Goal: Information Seeking & Learning: Learn about a topic

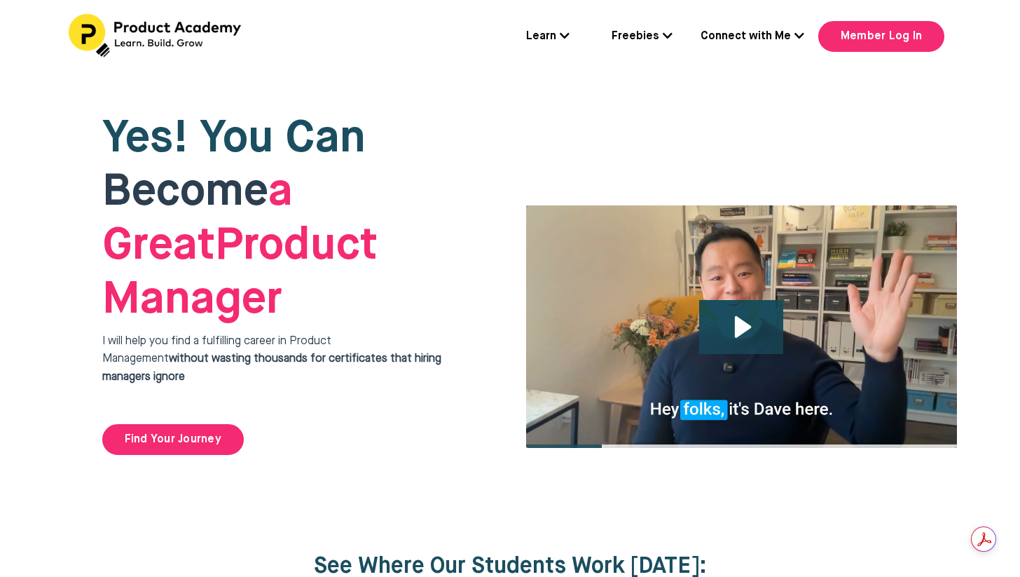
click at [734, 33] on link "Connect with Me" at bounding box center [753, 37] width 104 height 18
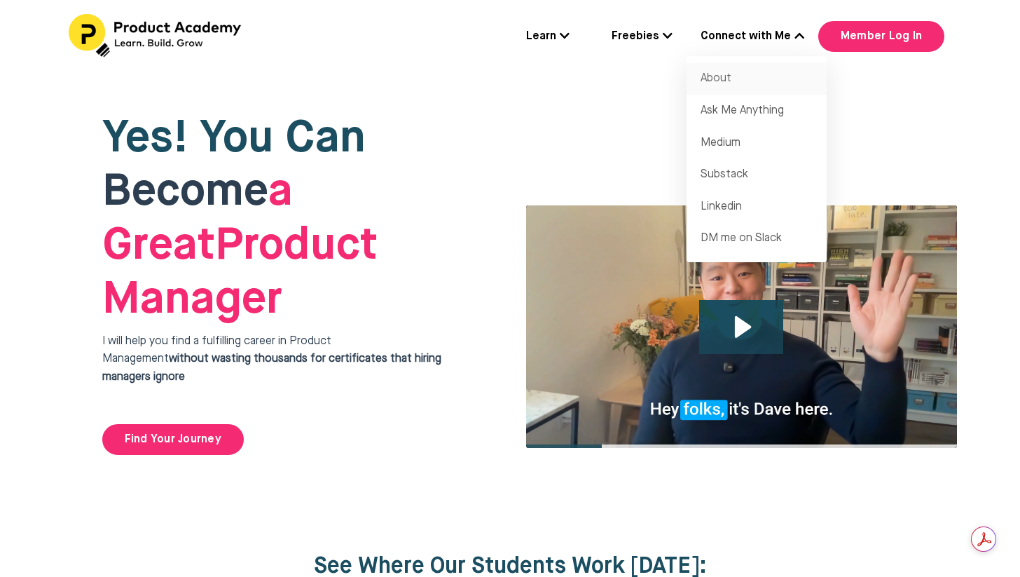
click at [731, 75] on link "About" at bounding box center [757, 79] width 140 height 32
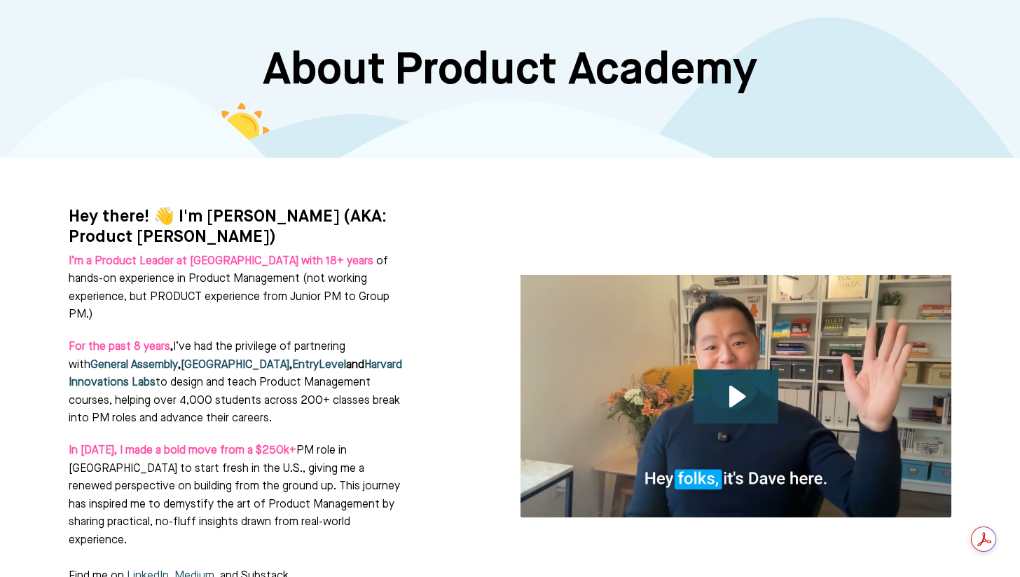
click at [331, 338] on p "For the past 8 years , I’ve had the privilege of partnering with General Assemb…" at bounding box center [237, 383] width 336 height 90
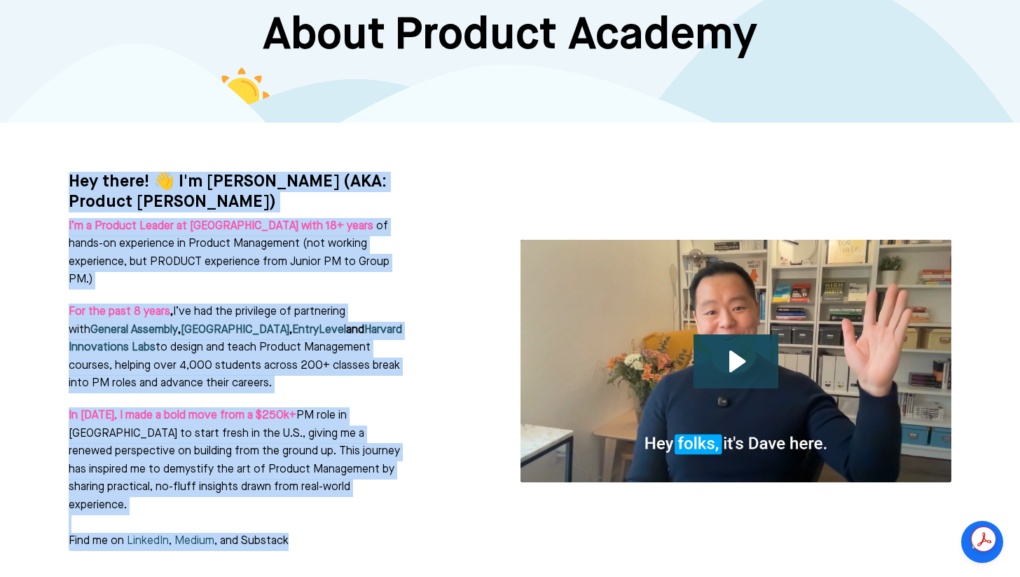
drag, startPoint x: 68, startPoint y: 176, endPoint x: 319, endPoint y: 498, distance: 408.8
click at [319, 498] on div "Hey there! 👋 I'm Dave Wang (AKA: Product Dave) I’m a Product Leader at Kajabi w…" at bounding box center [284, 361] width 431 height 379
copy div "Hey there! 👋 I'm Dave Wang (AKA: Product Dave) I’m a Product Leader at Kajabi w…"
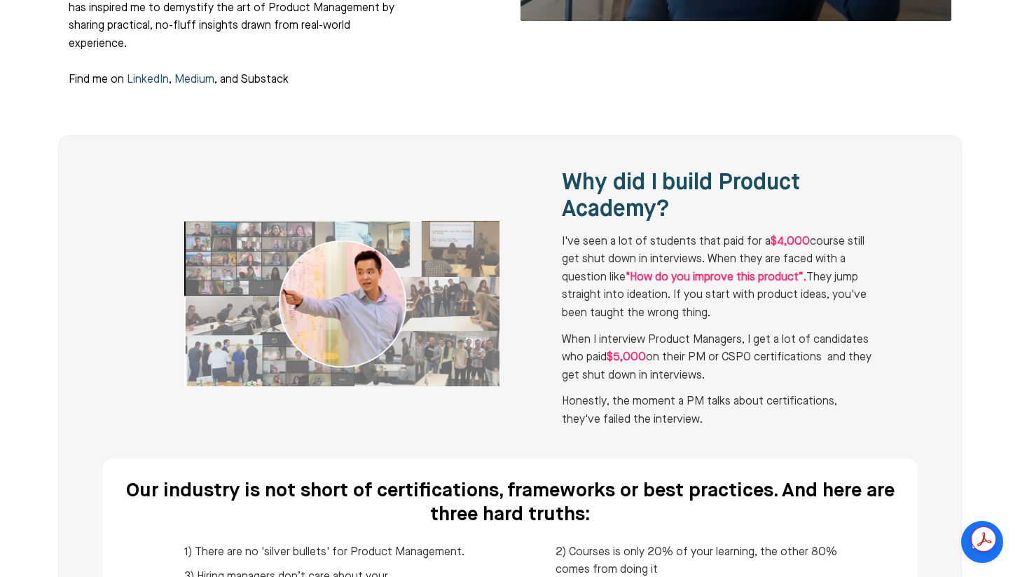
click at [825, 334] on span "When I interview Product Managers, I get a lot of candidates who paid $5,000 on…" at bounding box center [717, 357] width 310 height 47
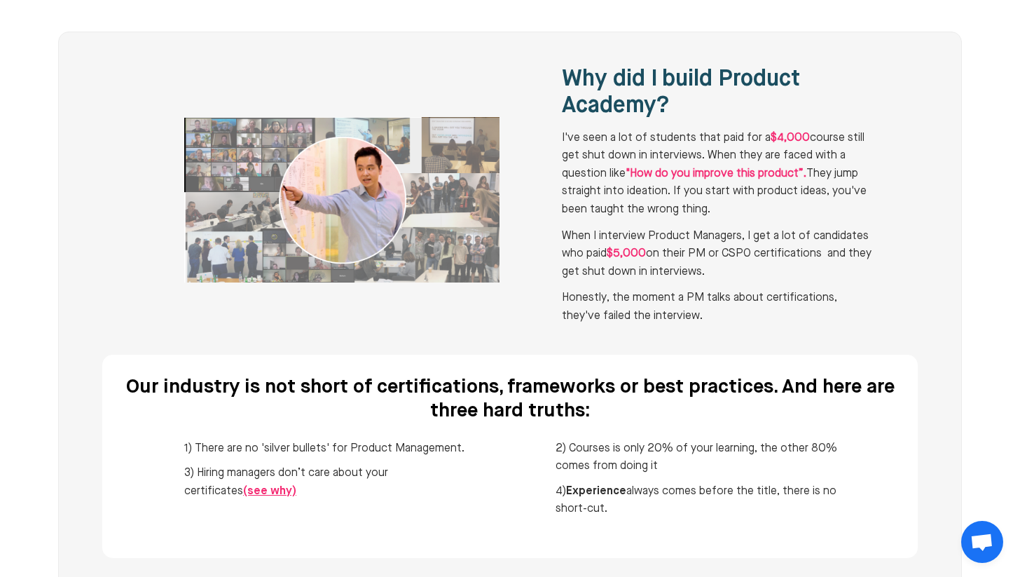
scroll to position [988, 0]
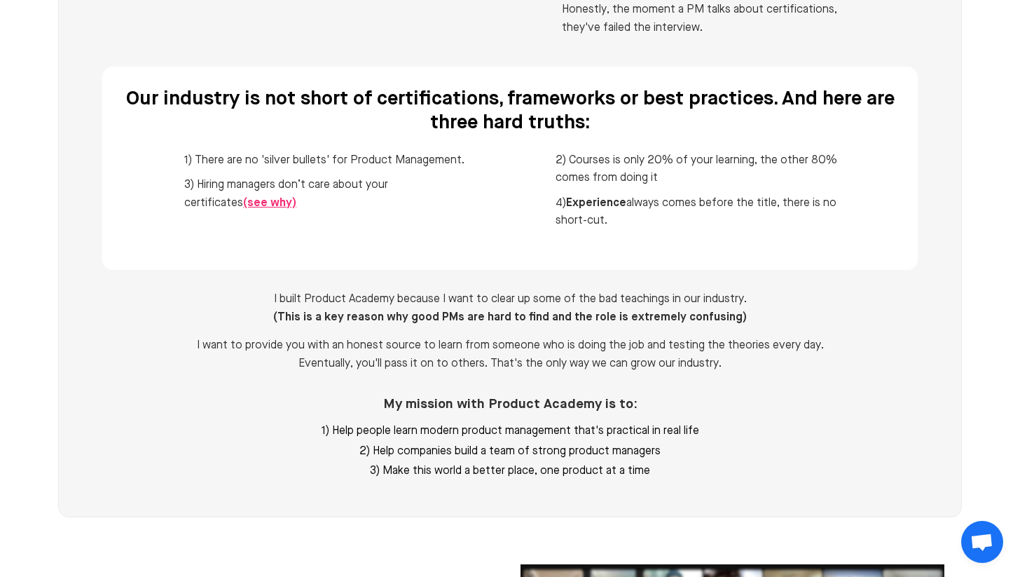
click at [783, 294] on div "I built Product Academy because I want to clear up some of the bad teachings in…" at bounding box center [509, 387] width 815 height 192
copy body "Learn Flagship Course: Breaking Into Product Management Get 1:1 Coaching Join 6…"
click at [540, 194] on div "1) There are no 'silver bullets' for Product Management. 3) Hiring managers don…" at bounding box center [510, 195] width 666 height 108
click at [184, 89] on b "Our industry is not short of certifications, frameworks or best practices. And …" at bounding box center [510, 110] width 769 height 43
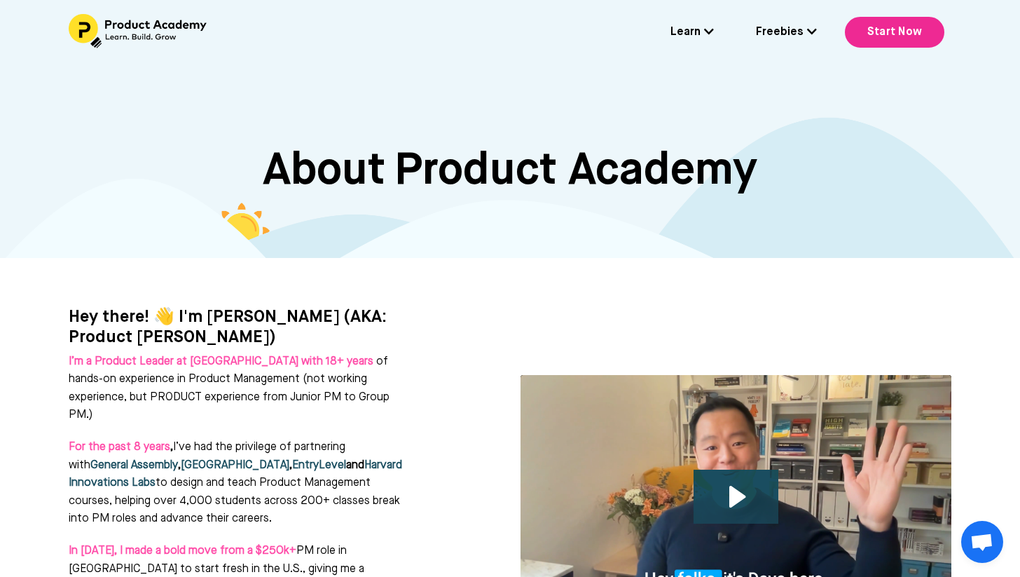
click at [567, 213] on div at bounding box center [510, 161] width 1020 height 194
click at [164, 32] on img at bounding box center [139, 31] width 140 height 34
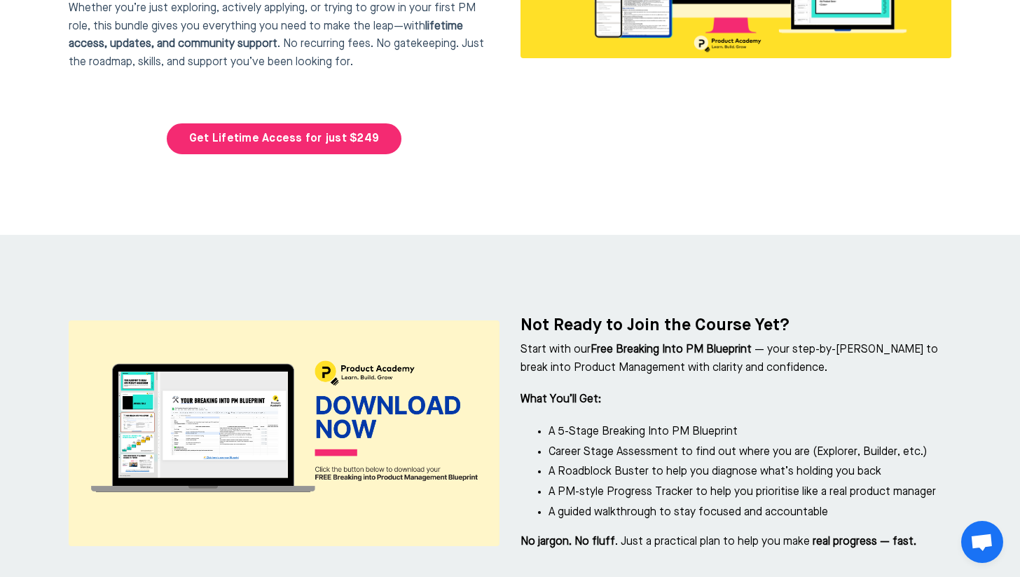
scroll to position [6437, 0]
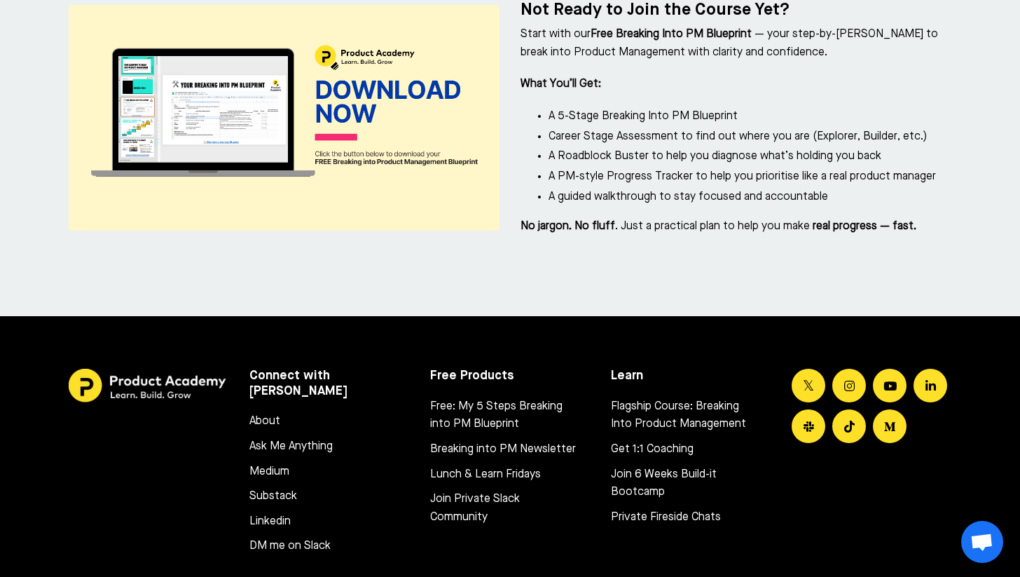
click at [723, 316] on div at bounding box center [510, 499] width 1020 height 366
click at [723, 188] on div at bounding box center [510, 117] width 1020 height 397
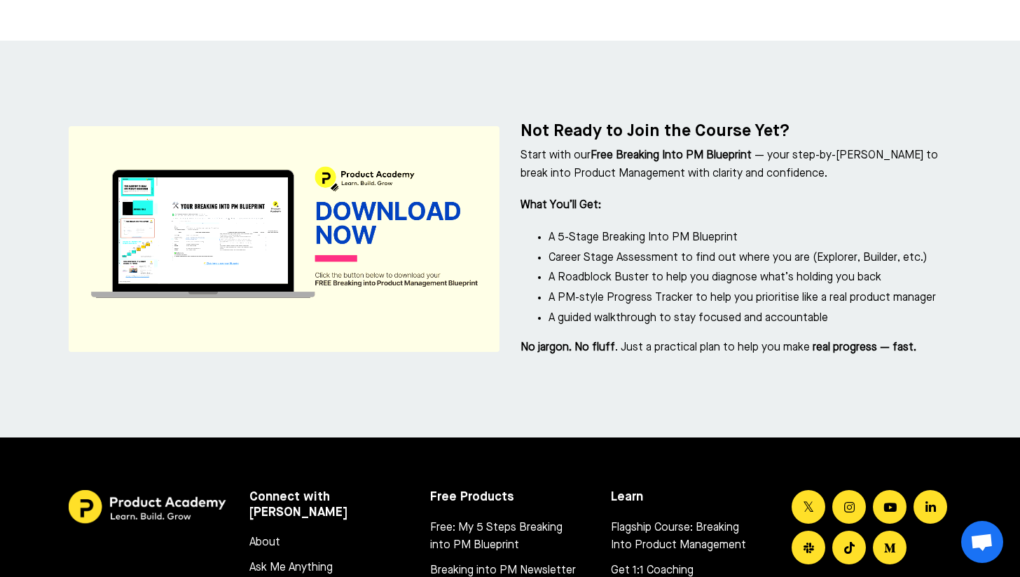
click at [401, 140] on img at bounding box center [284, 239] width 431 height 226
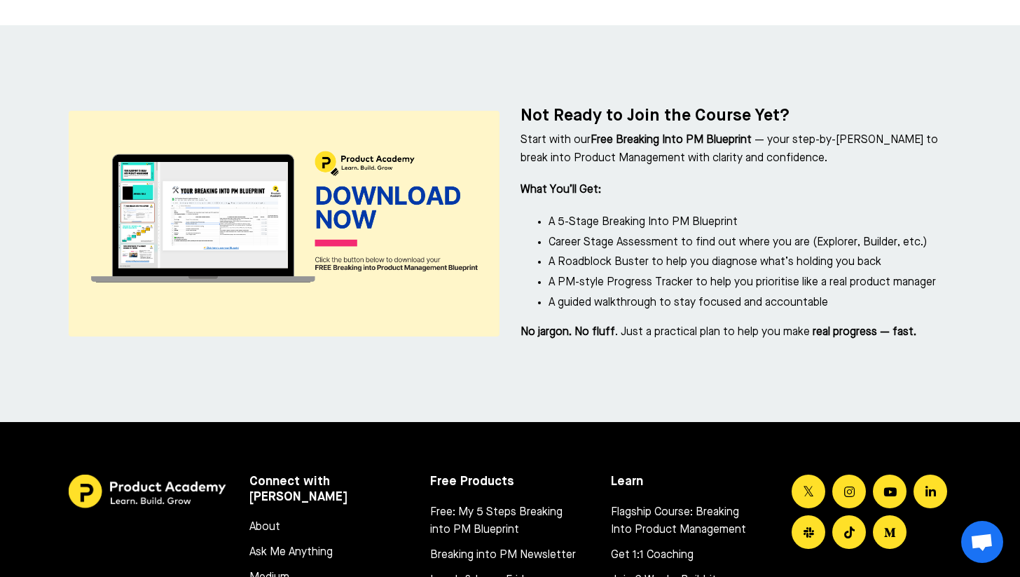
scroll to position [6381, 0]
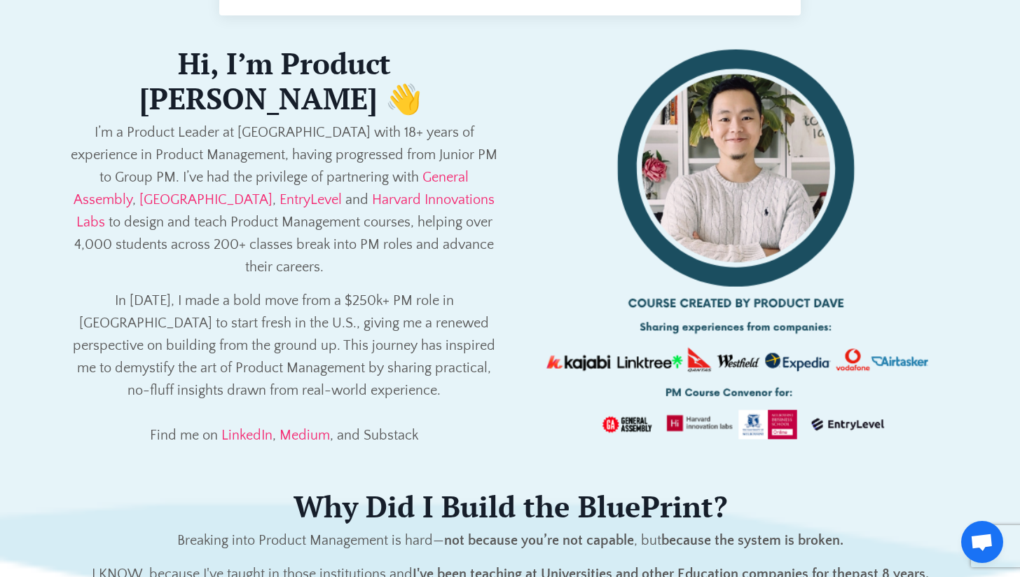
click at [946, 222] on img at bounding box center [736, 251] width 431 height 431
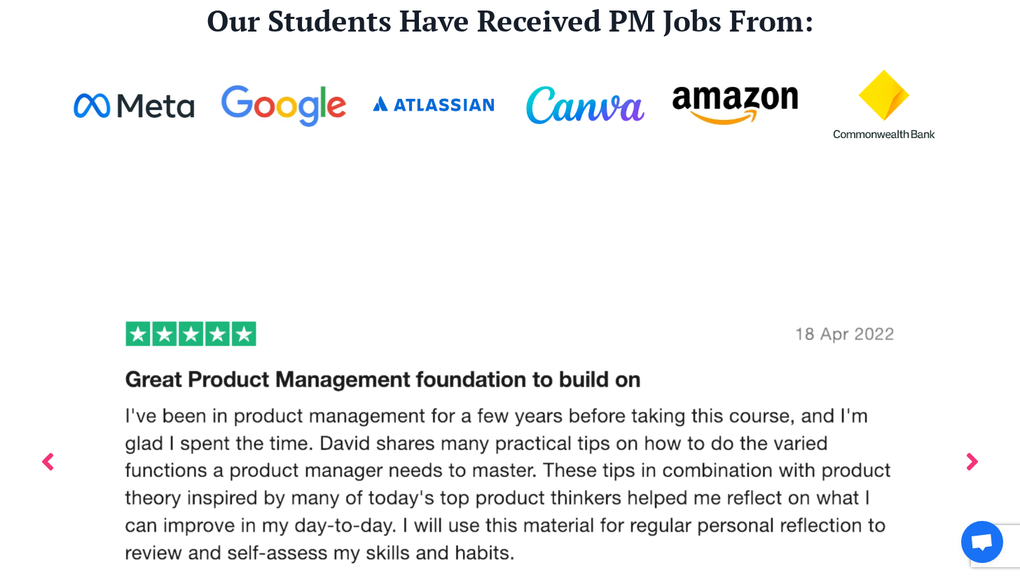
scroll to position [3476, 0]
